Goal: Navigation & Orientation: Find specific page/section

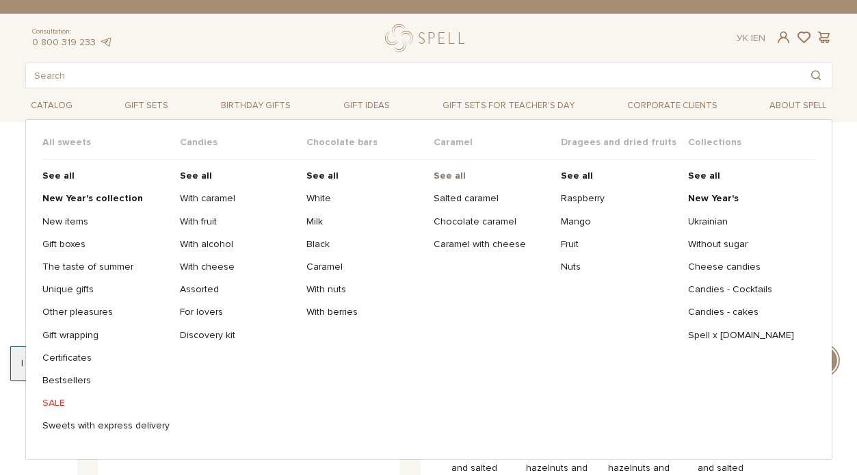
click at [448, 177] on b "See all" at bounding box center [450, 176] width 32 height 12
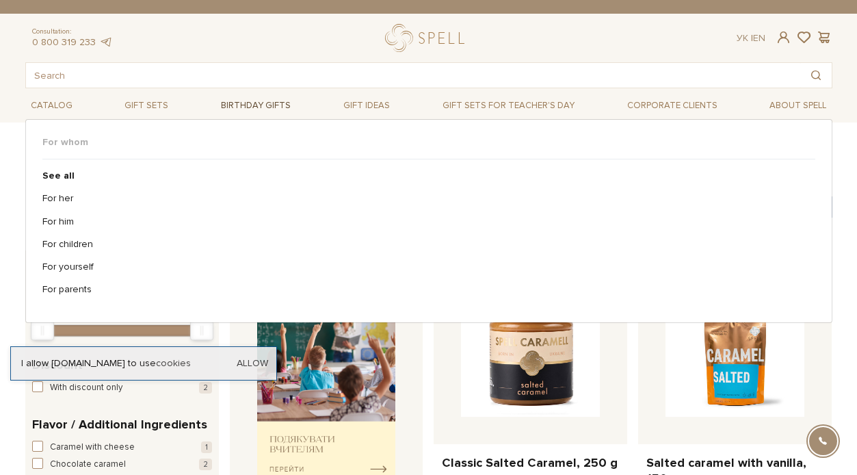
click at [263, 105] on link "Birthday gifts" at bounding box center [255, 105] width 81 height 21
